Goal: Register for event/course

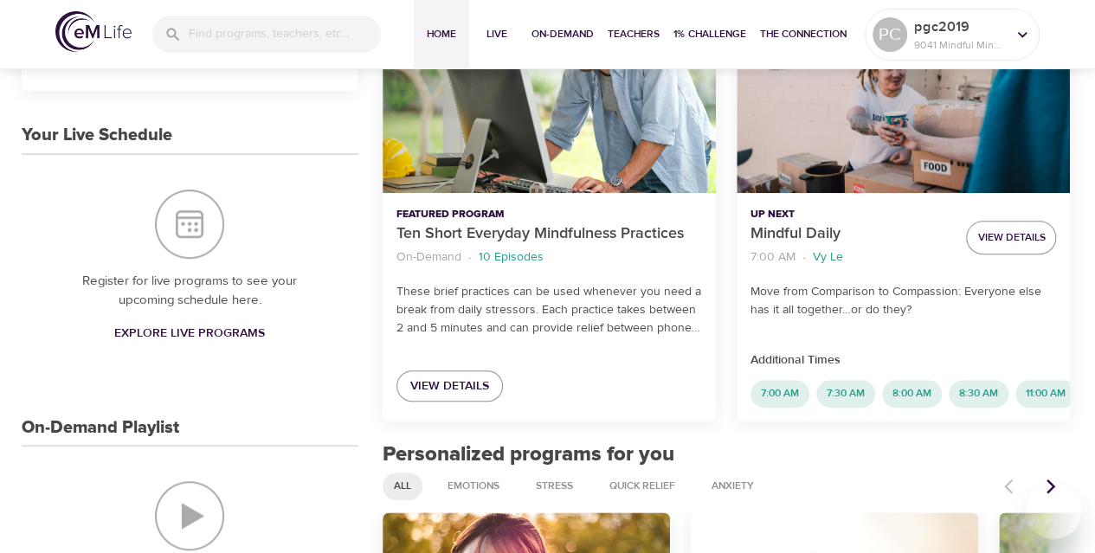
scroll to position [338, 0]
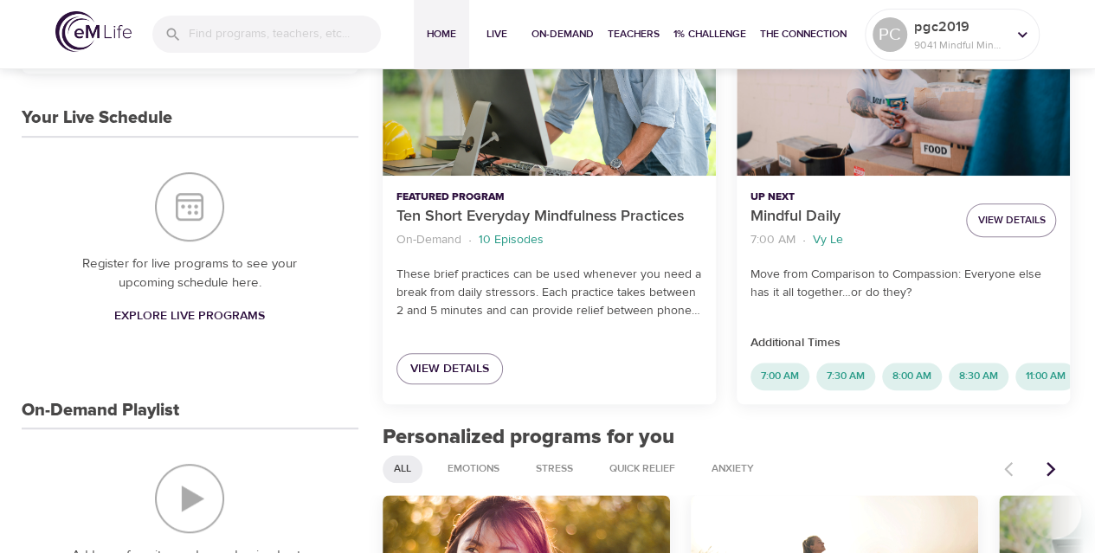
click at [233, 309] on span "Explore Live Programs" at bounding box center [189, 317] width 151 height 22
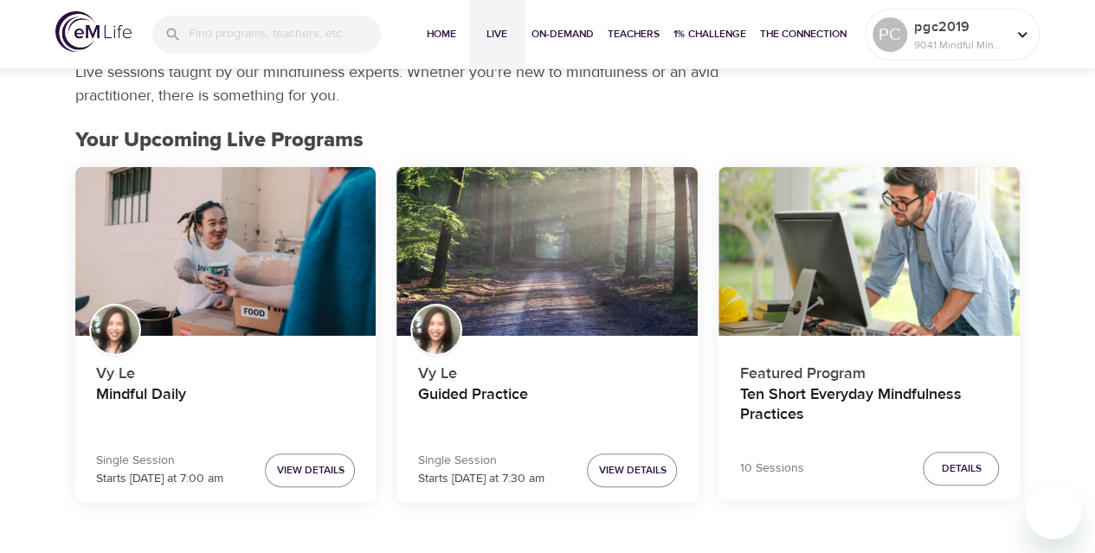
scroll to position [172, 0]
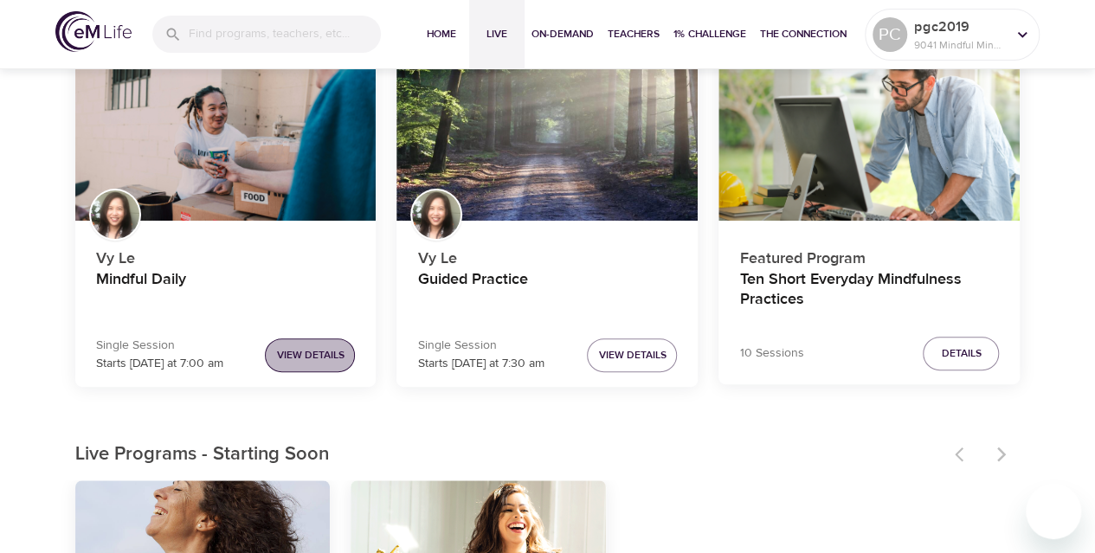
click at [319, 355] on span "View Details" at bounding box center [310, 355] width 68 height 18
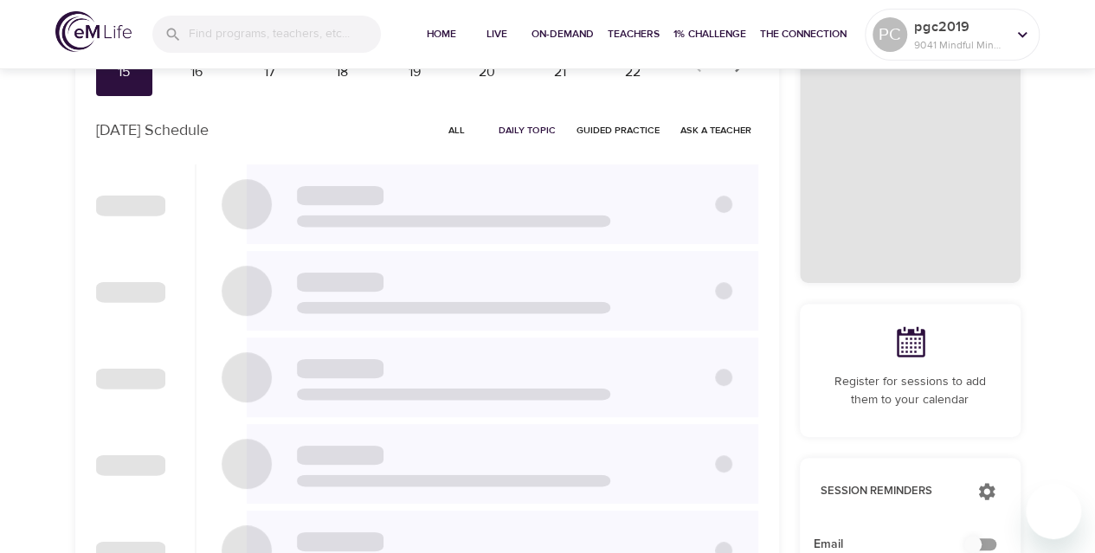
checkbox input "true"
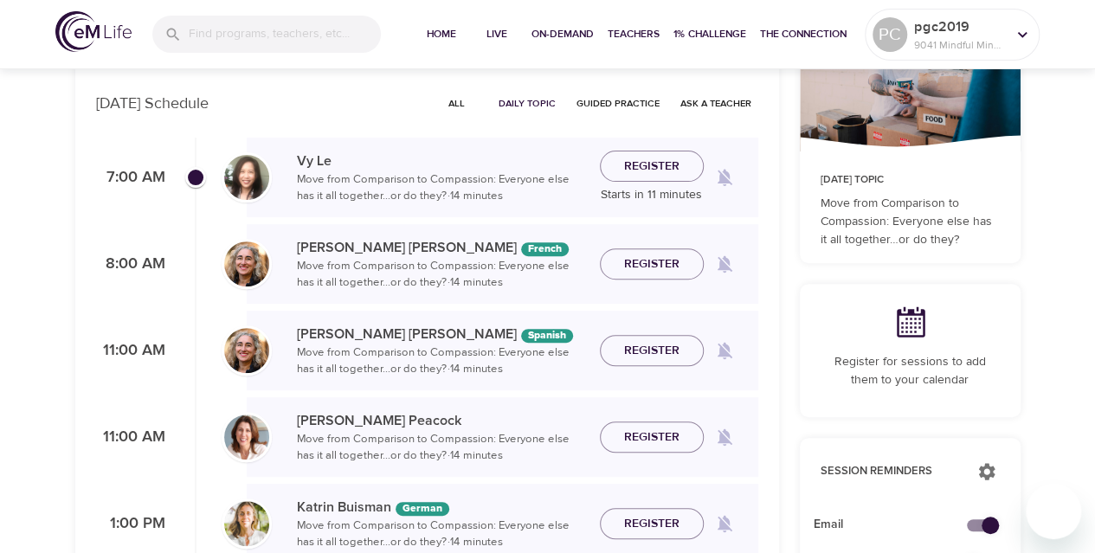
scroll to position [195, 0]
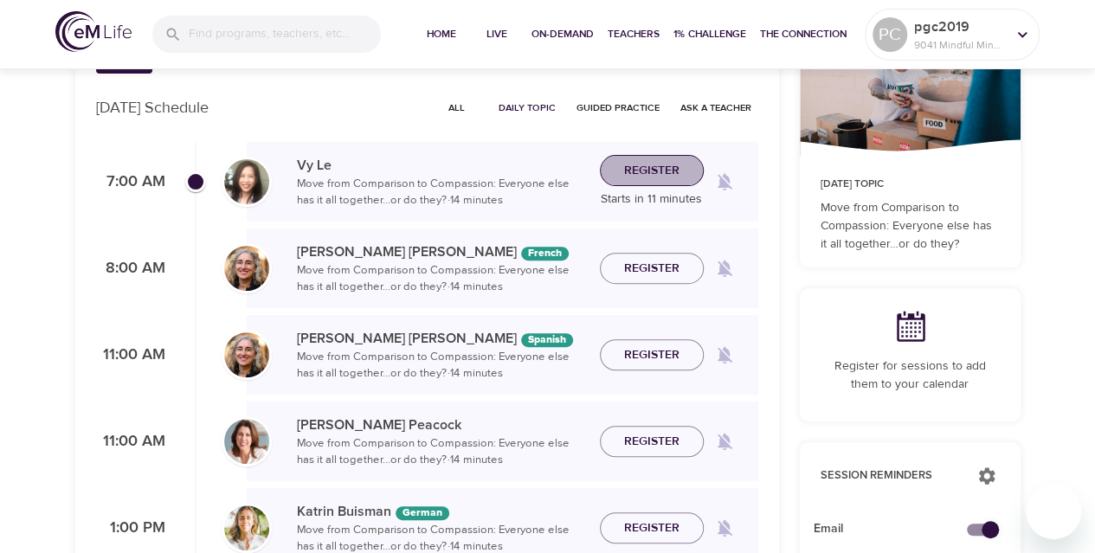
click at [642, 171] on span "Register" at bounding box center [651, 171] width 55 height 22
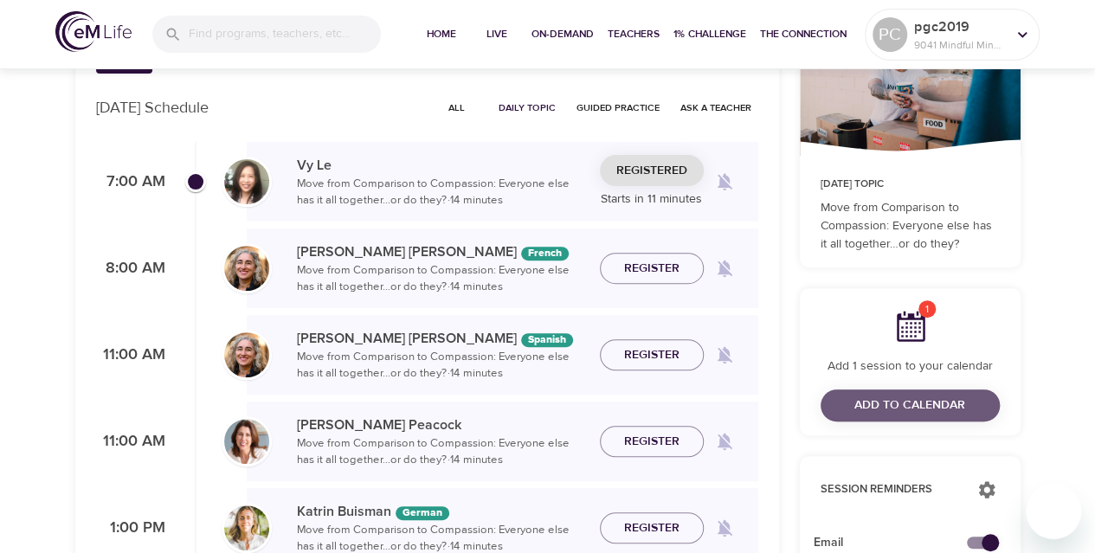
click at [864, 408] on span "Add to Calendar" at bounding box center [910, 406] width 111 height 22
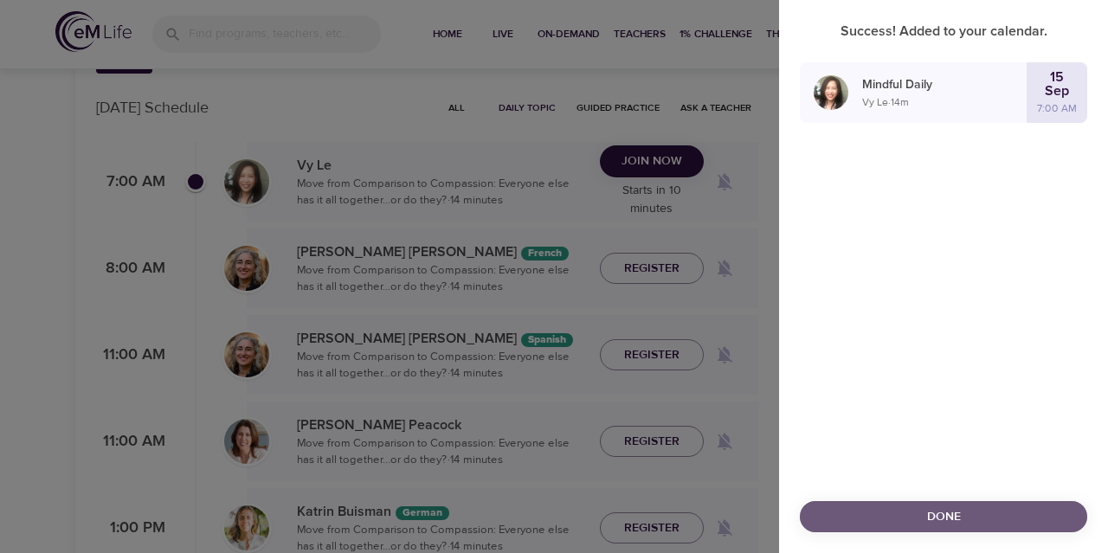
click at [942, 513] on span "Done" at bounding box center [944, 517] width 260 height 22
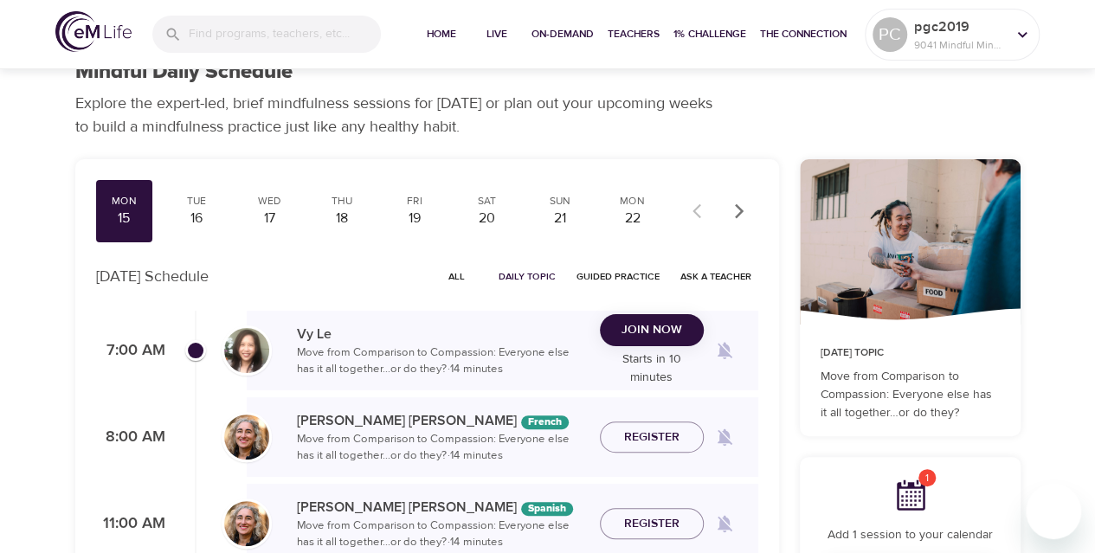
scroll to position [0, 0]
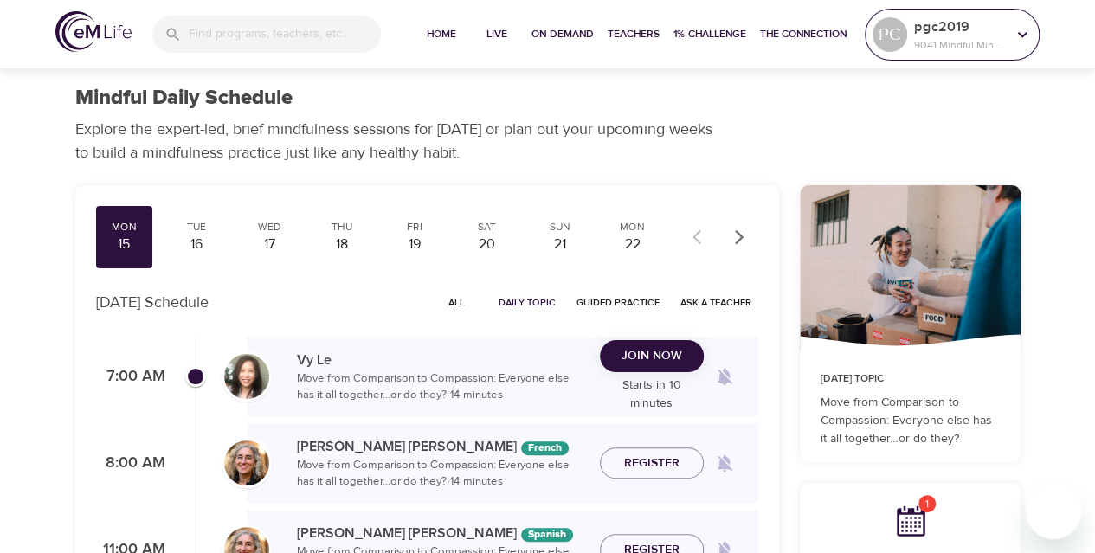
click at [938, 34] on p "pgc2019" at bounding box center [960, 26] width 92 height 21
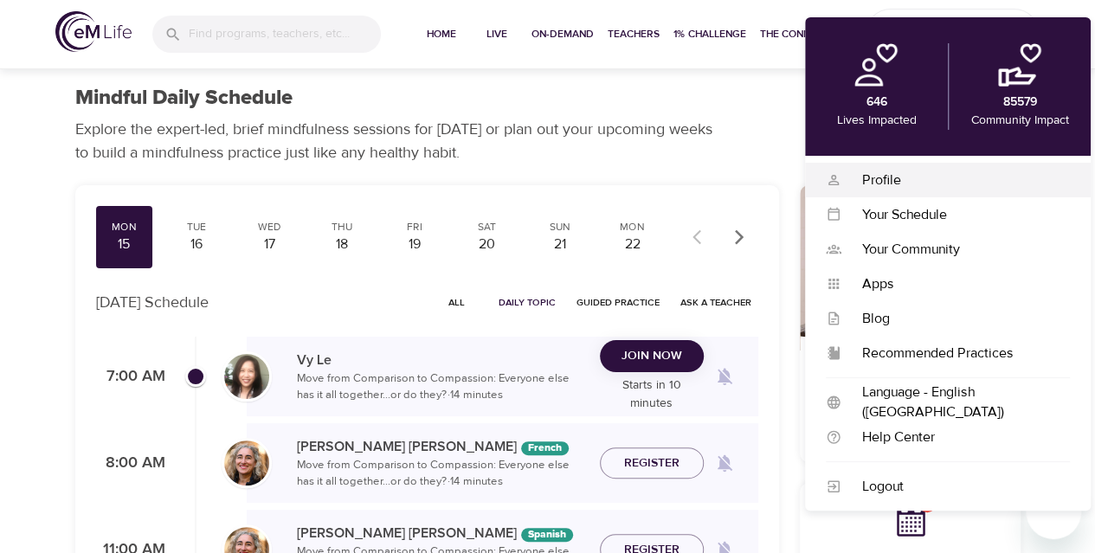
click at [900, 188] on div "Profile" at bounding box center [956, 181] width 229 height 20
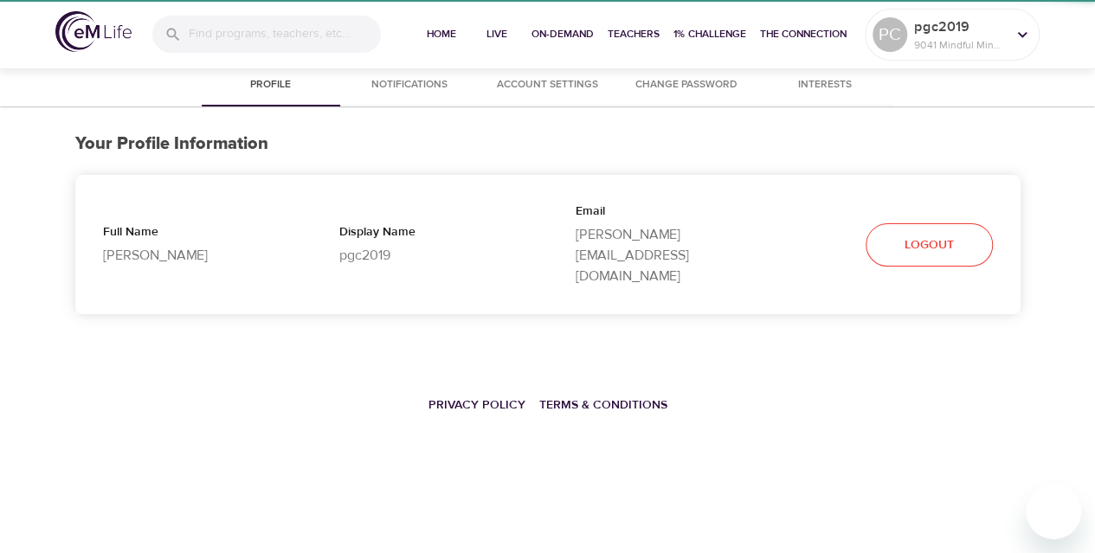
select select "10"
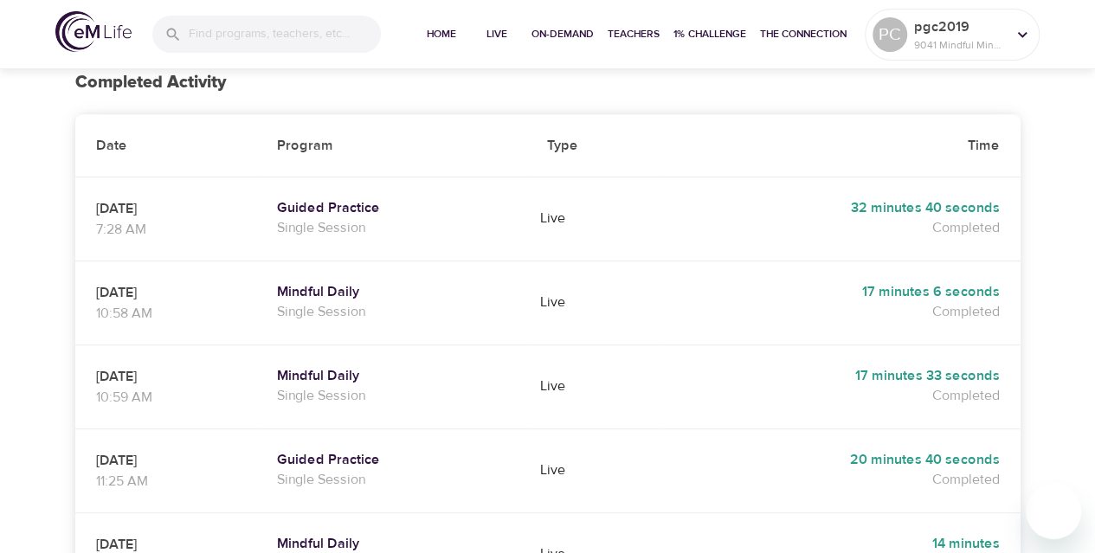
scroll to position [290, 0]
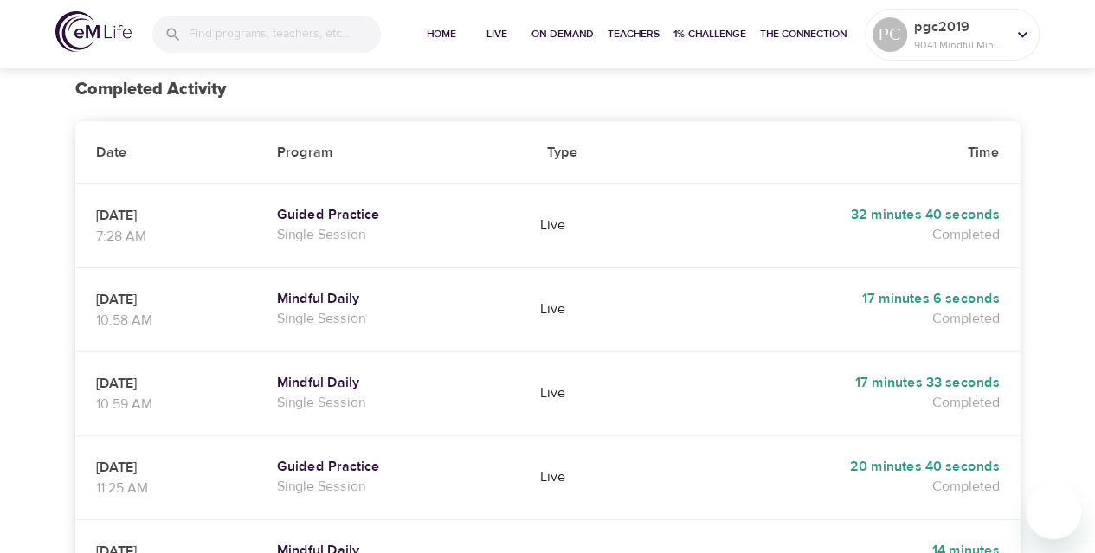
click at [256, 273] on td "[DATE] 10:58 AM" at bounding box center [165, 310] width 181 height 84
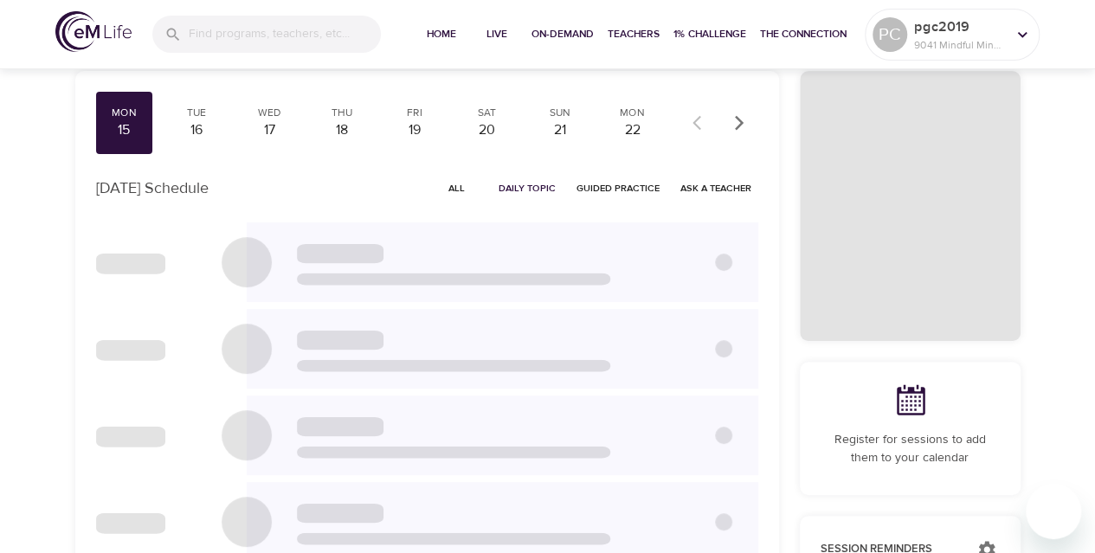
scroll to position [19, 0]
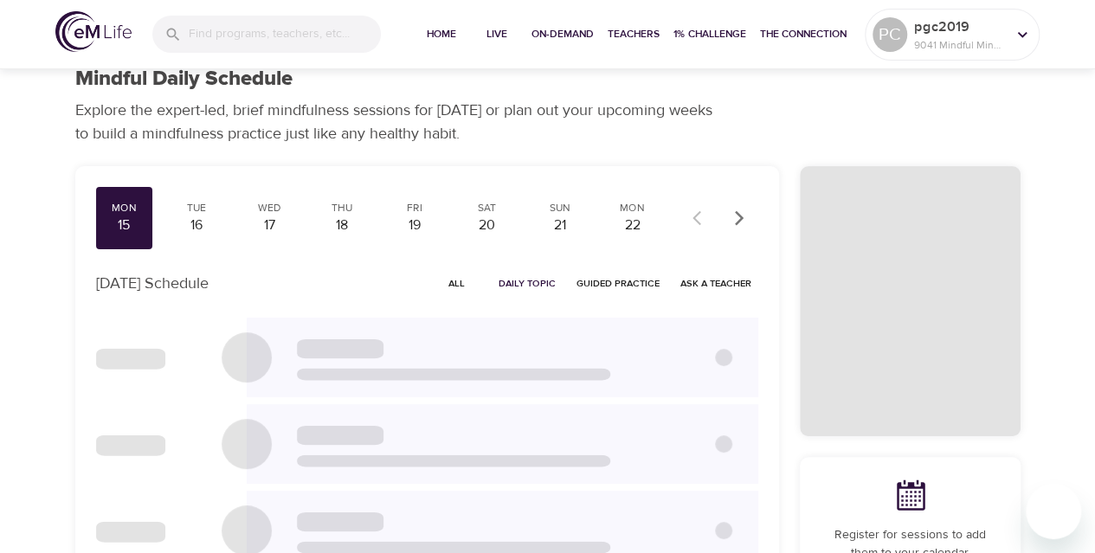
checkbox input "true"
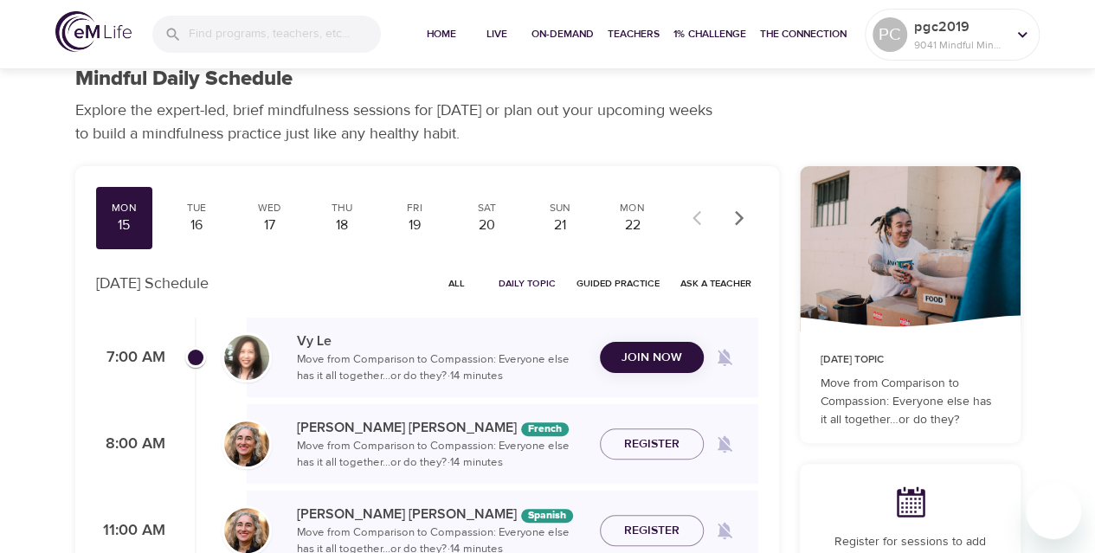
scroll to position [0, 0]
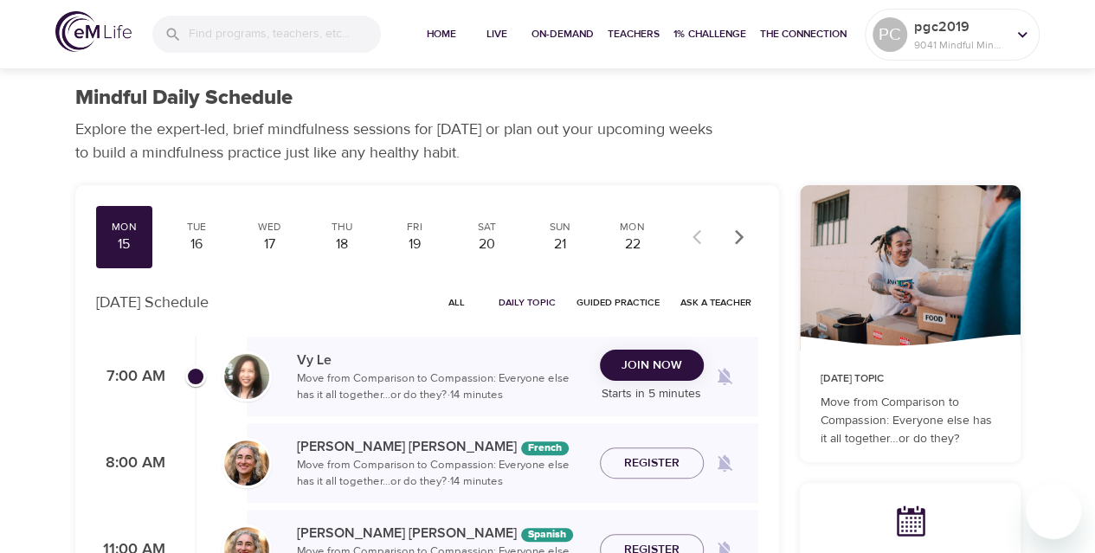
click at [609, 350] on div "Vy Le Move from Comparison to Compassion: Everyone else has it all together…or …" at bounding box center [503, 377] width 512 height 55
click at [648, 371] on span "Join Now" at bounding box center [652, 366] width 61 height 22
